Goal: Entertainment & Leisure: Consume media (video, audio)

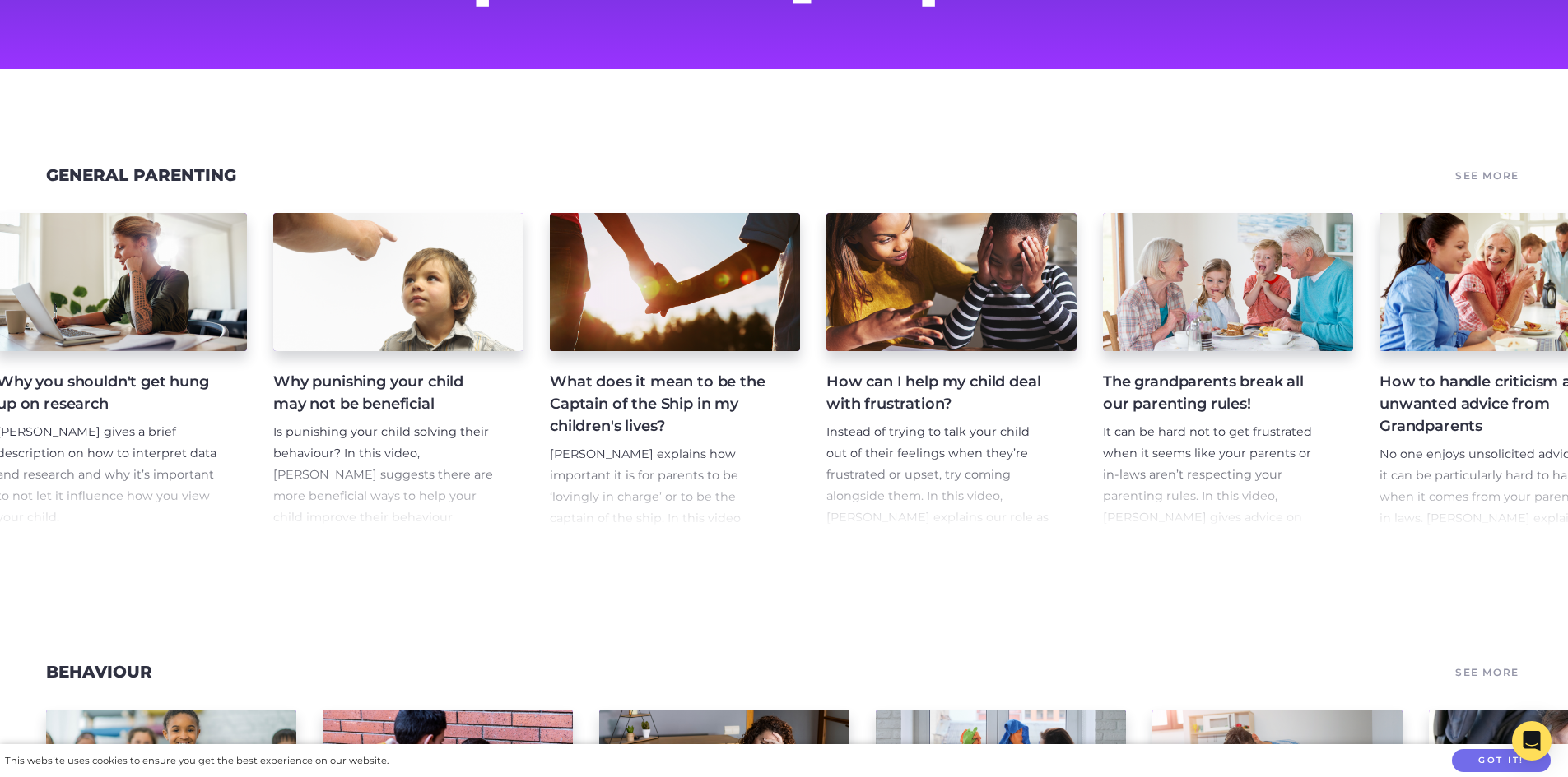
scroll to position [0, 5032]
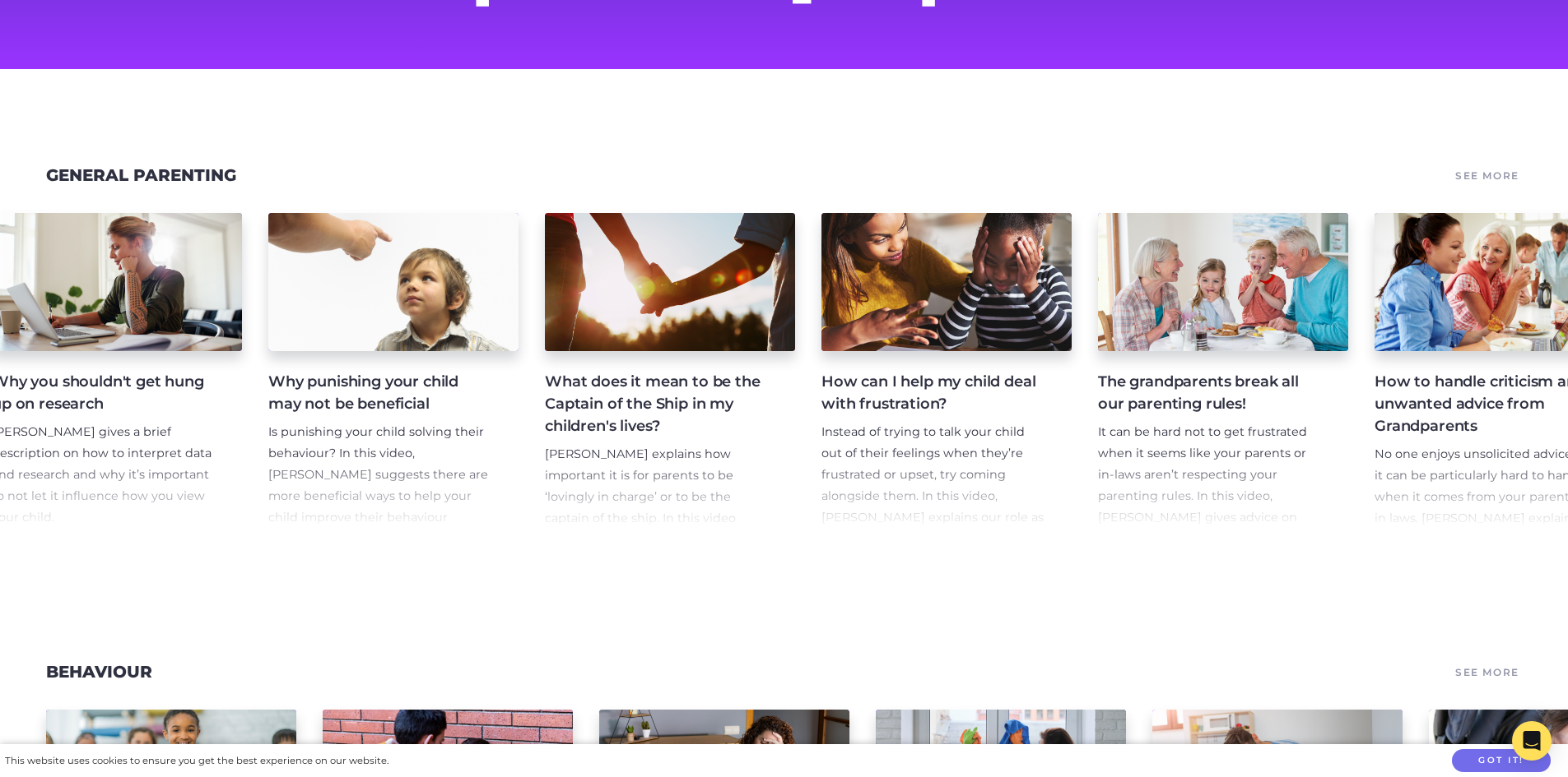
click at [960, 378] on h4 "How can I help my child deal with frustration?" at bounding box center [933, 393] width 223 height 45
